Goal: Check status: Check status

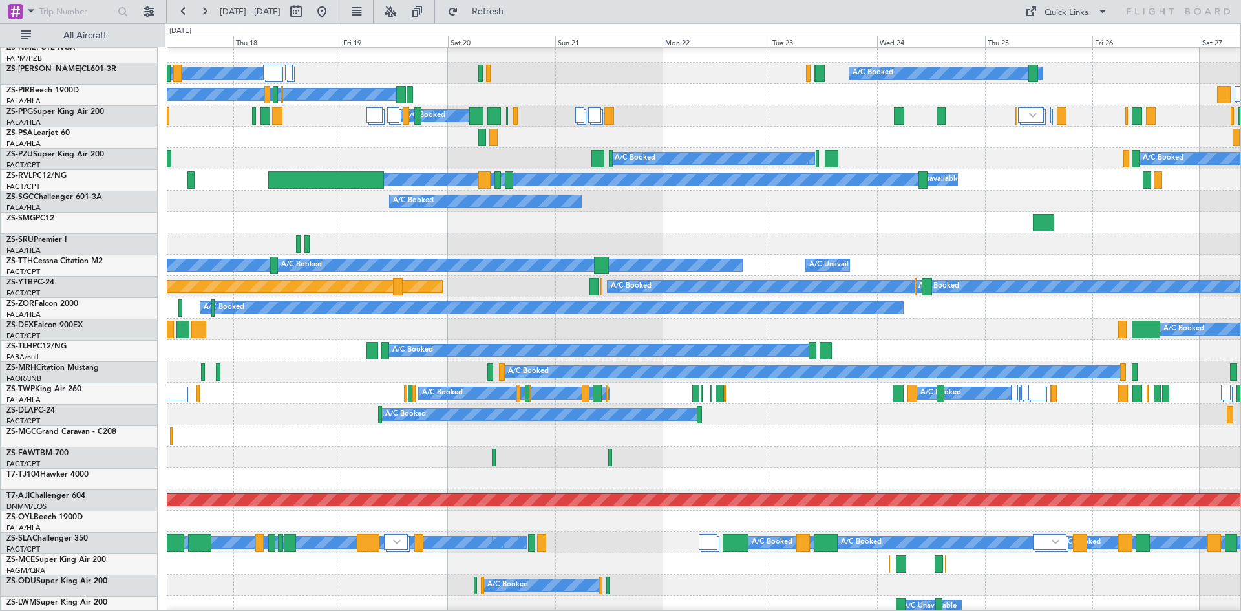
scroll to position [390, 0]
click at [763, 425] on div "A/C Booked A/C Booked" at bounding box center [704, 414] width 1074 height 21
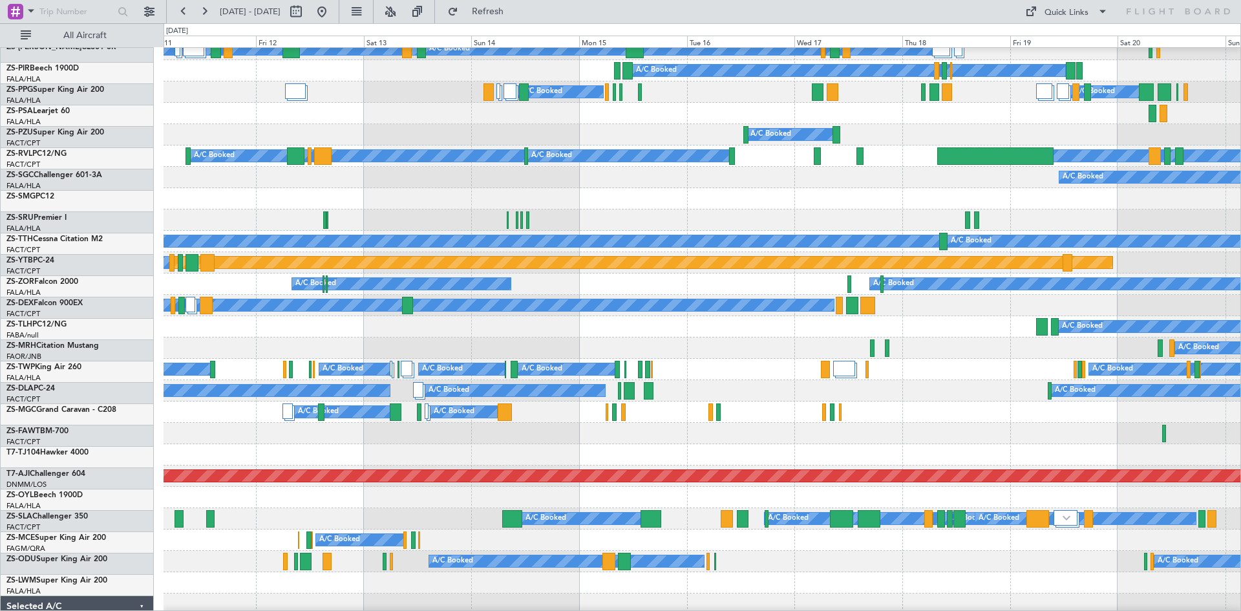
scroll to position [418, 0]
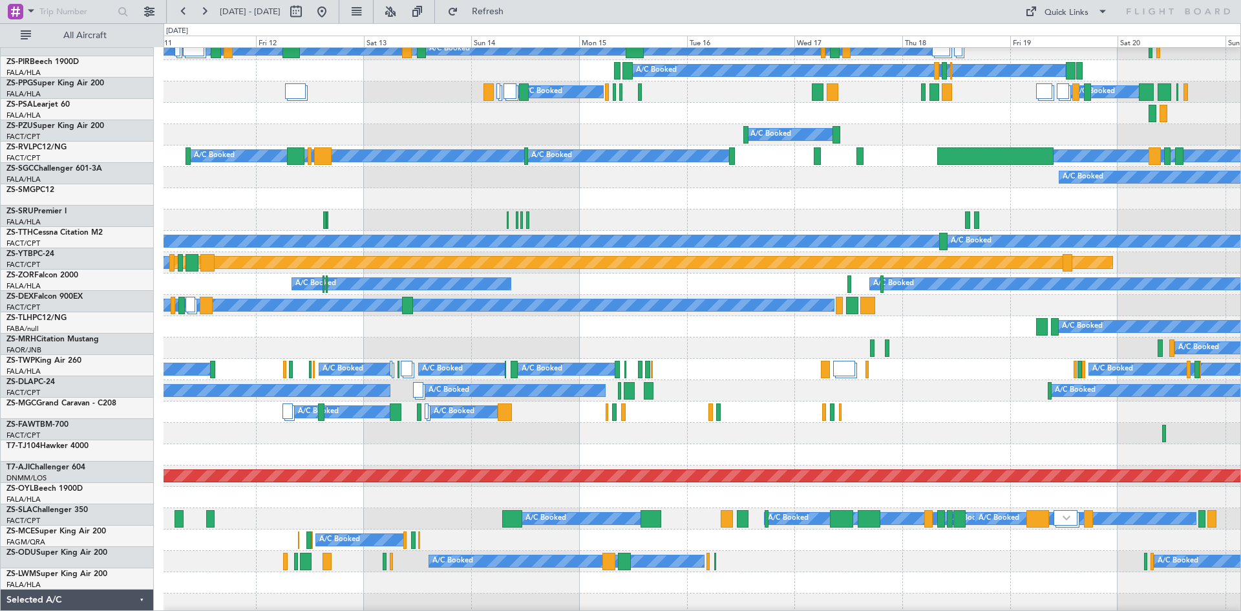
click at [712, 436] on div "A/C Booked" at bounding box center [702, 433] width 1077 height 21
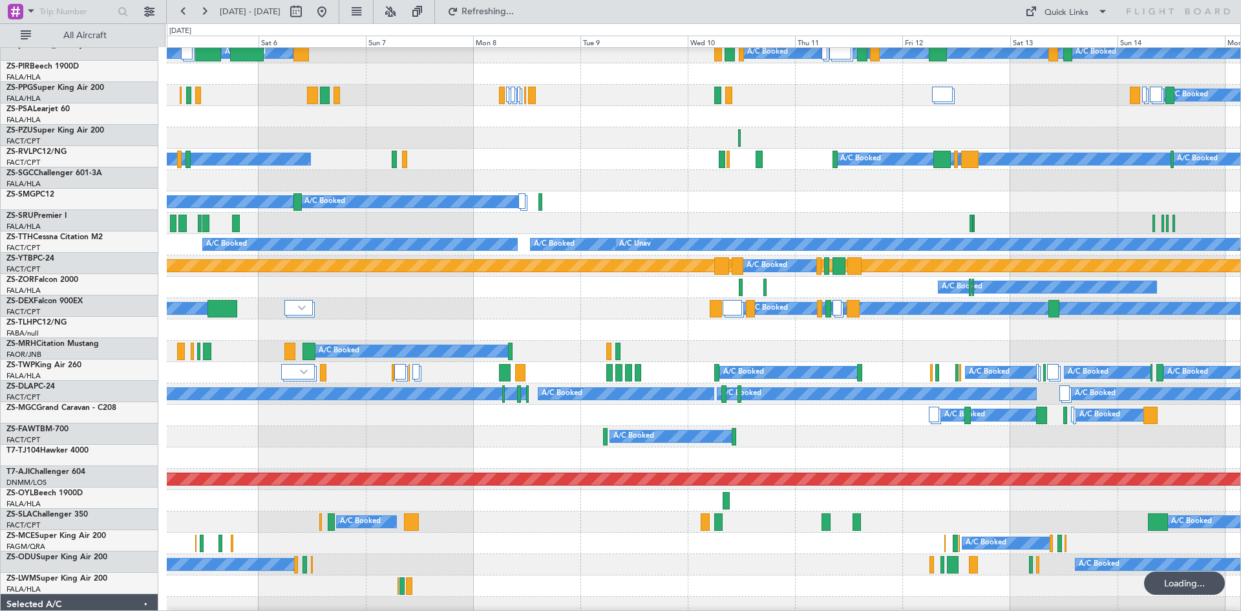
scroll to position [414, 0]
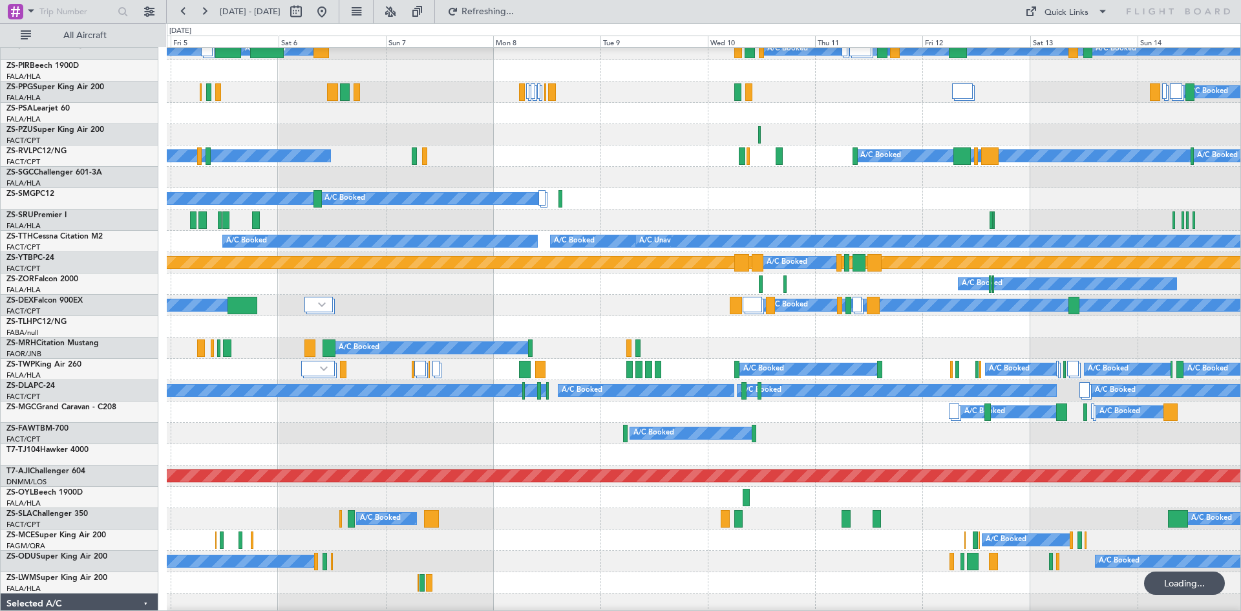
click at [440, 425] on div "A/C Booked" at bounding box center [704, 433] width 1074 height 21
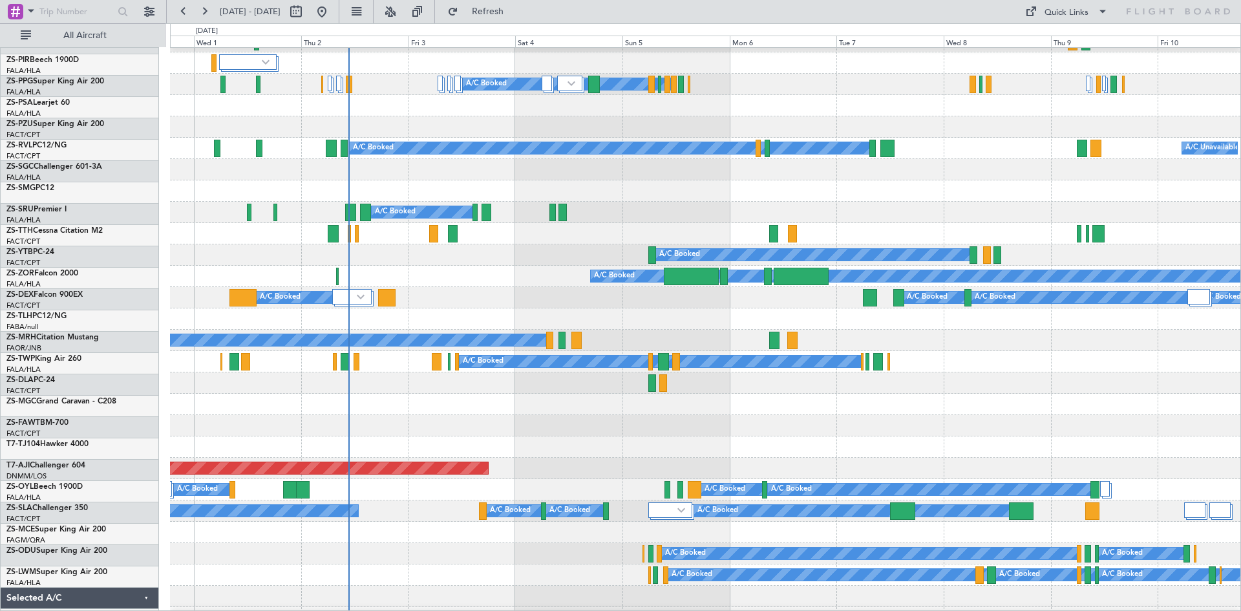
scroll to position [423, 0]
click at [553, 419] on div at bounding box center [705, 425] width 1070 height 21
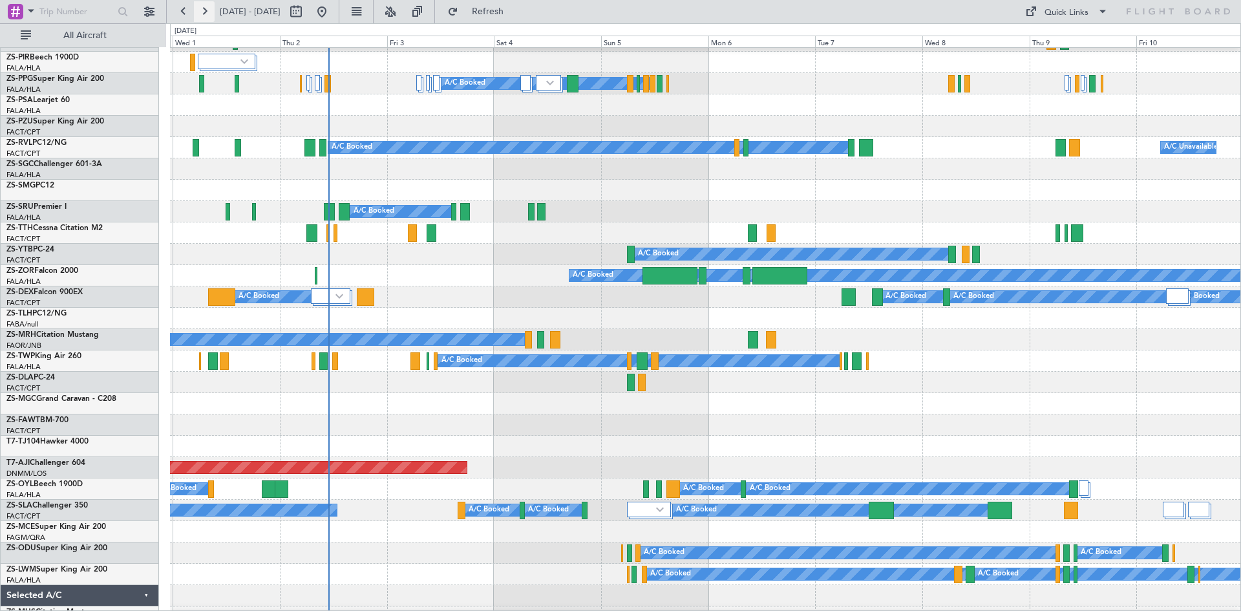
click at [207, 12] on button at bounding box center [204, 11] width 21 height 21
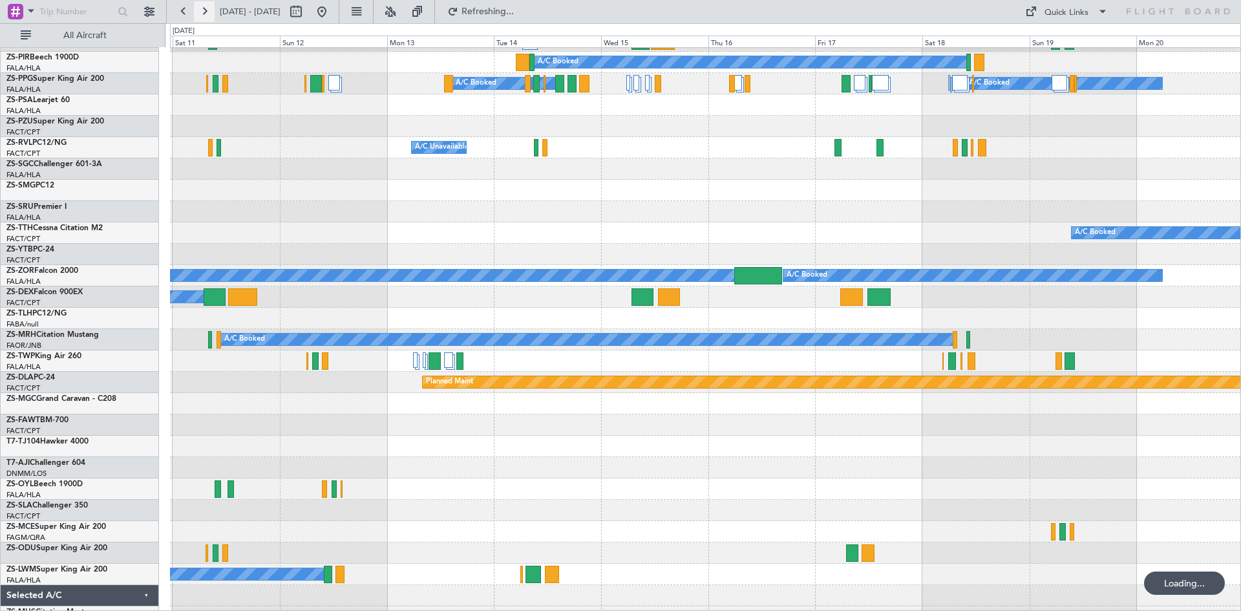
click at [207, 12] on button at bounding box center [204, 11] width 21 height 21
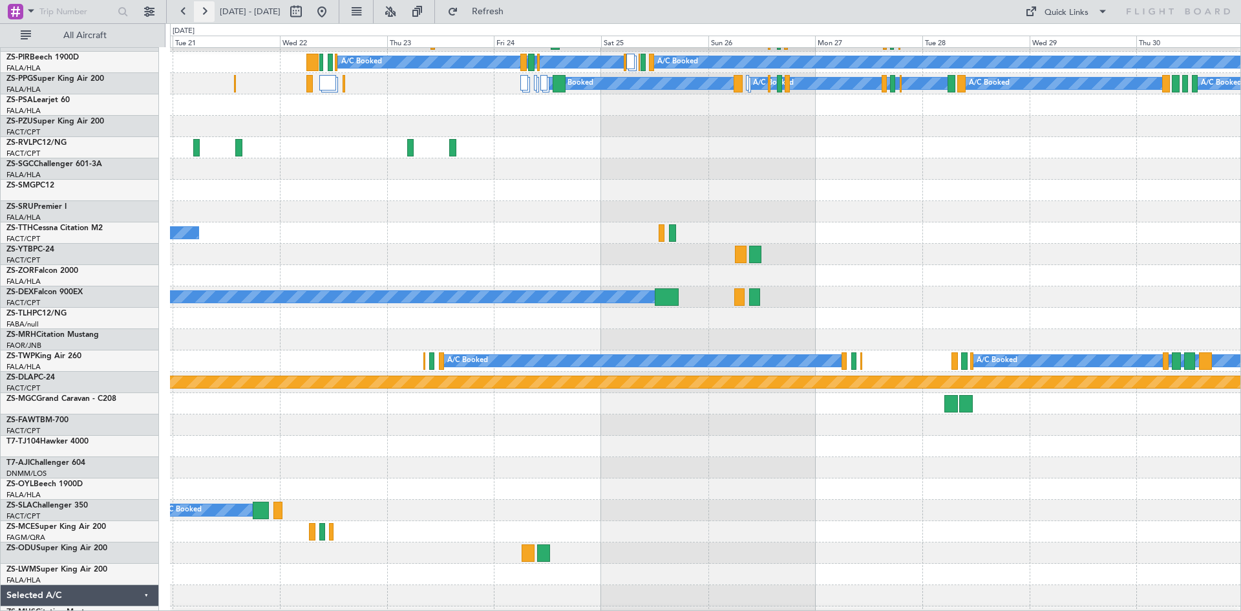
click at [207, 17] on button at bounding box center [204, 11] width 21 height 21
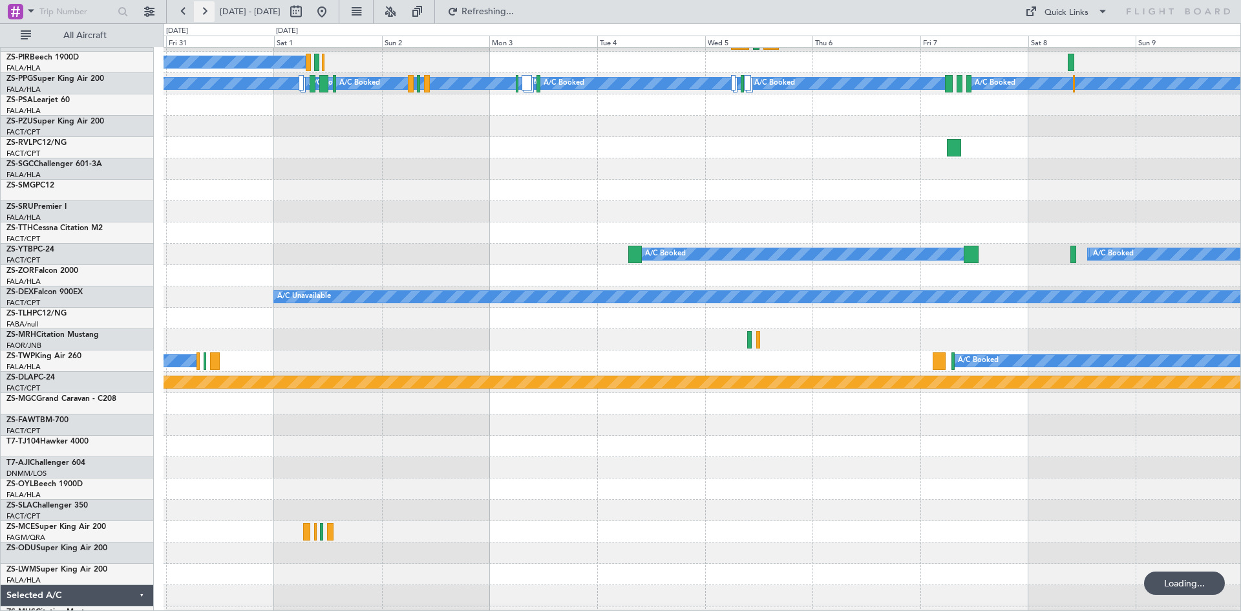
click at [207, 17] on button at bounding box center [204, 11] width 21 height 21
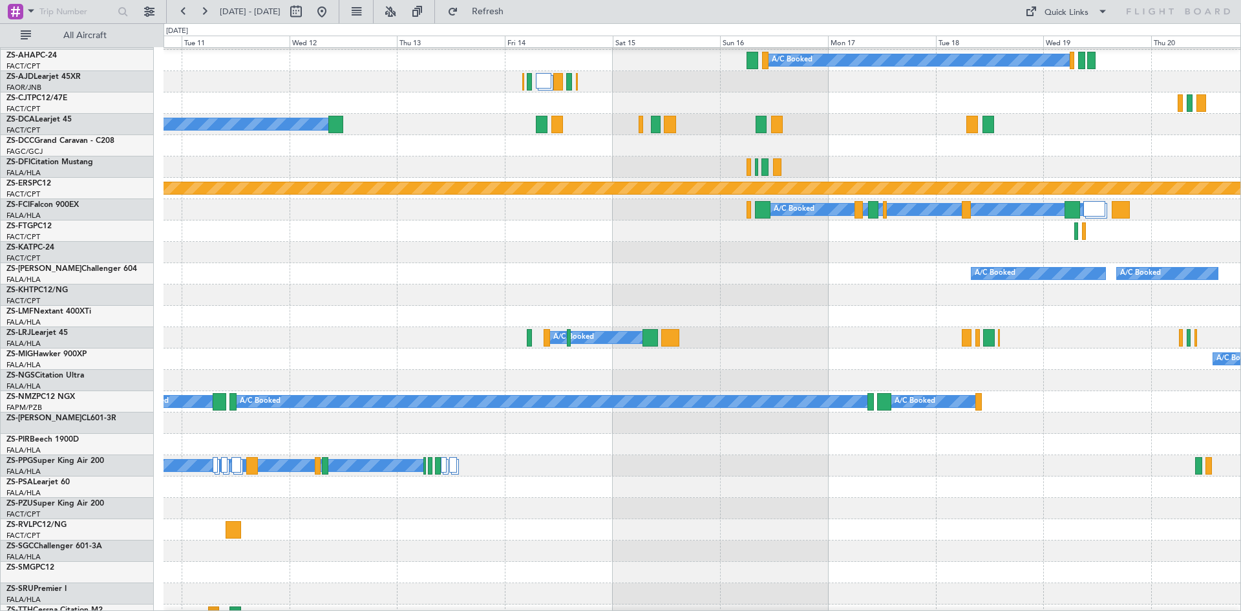
scroll to position [34, 0]
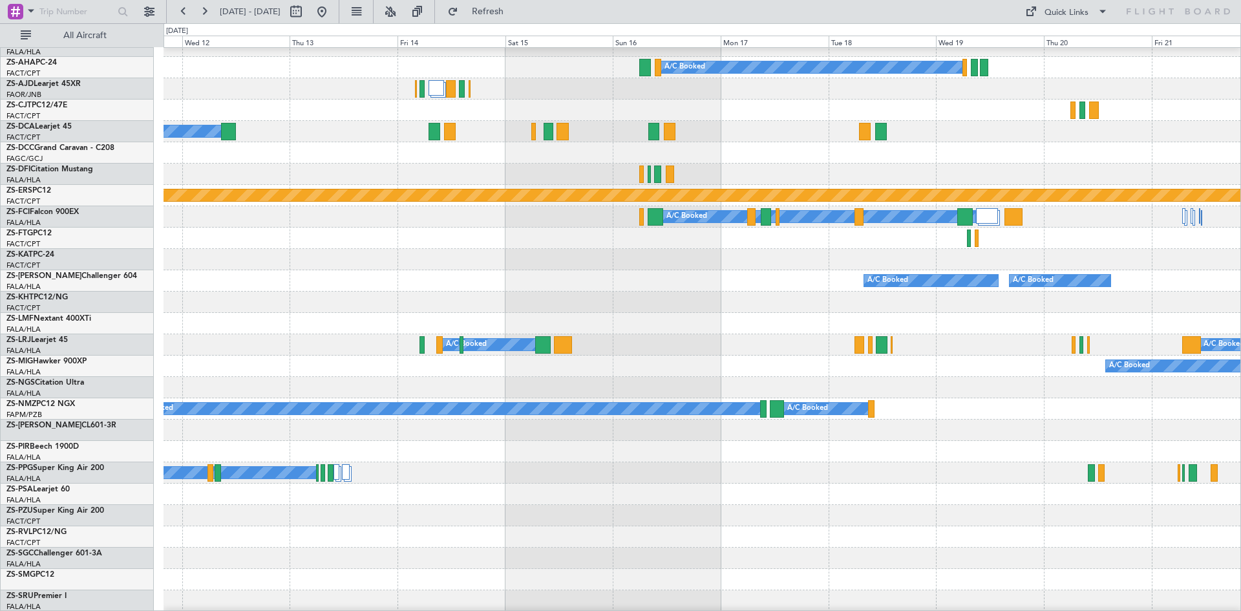
click at [644, 259] on div at bounding box center [702, 259] width 1077 height 21
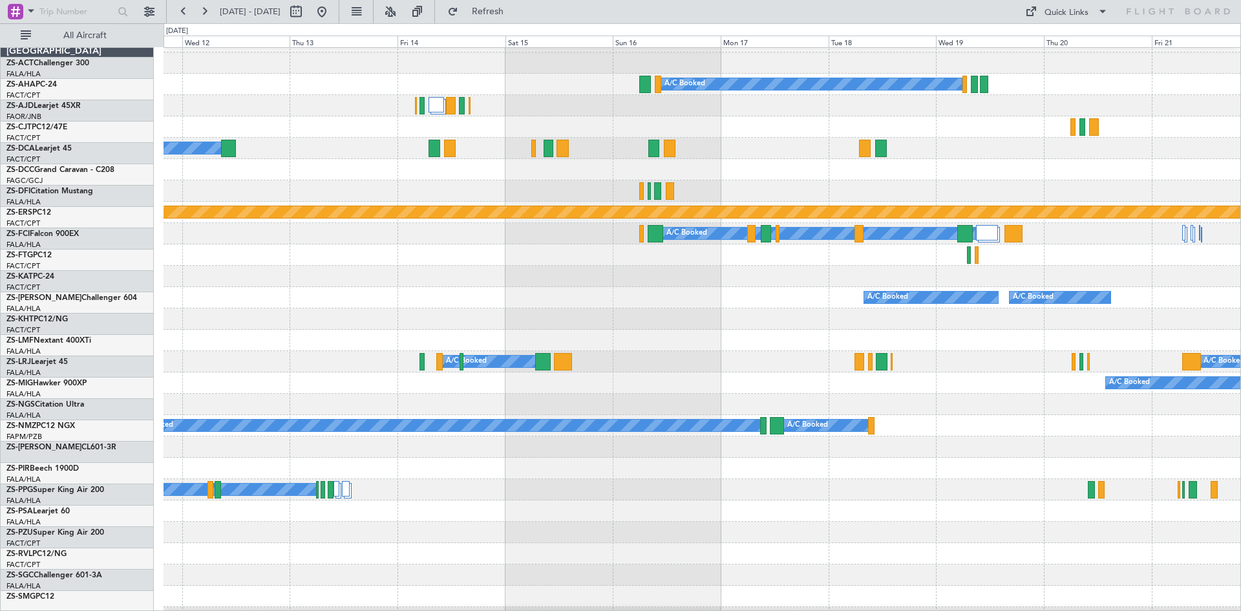
scroll to position [0, 0]
